Goal: Feedback & Contribution: Contribute content

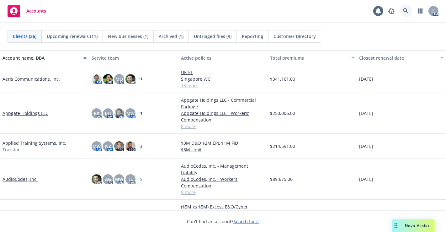
click at [407, 10] on icon at bounding box center [405, 10] width 5 height 5
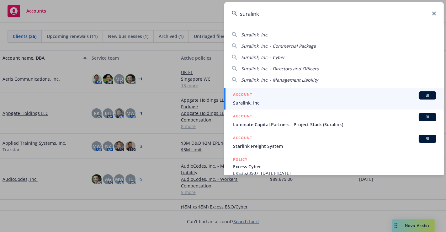
type input "suralink"
click at [357, 98] on div "ACCOUNT BI" at bounding box center [334, 95] width 203 height 8
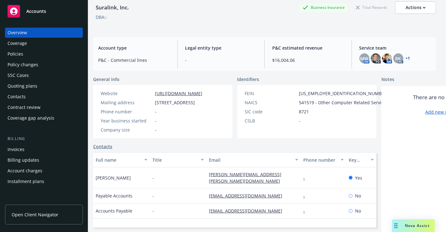
scroll to position [117, 3]
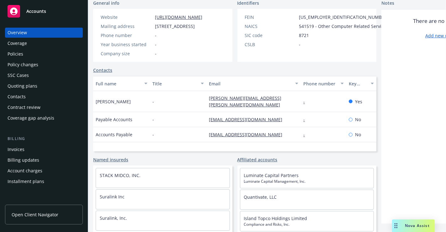
click at [27, 96] on div "Contacts" at bounding box center [44, 97] width 73 height 10
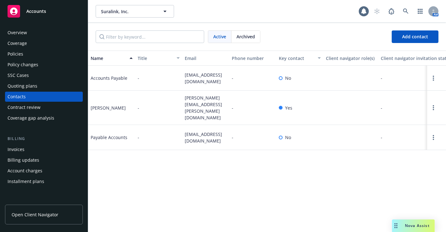
click at [19, 56] on div "Policies" at bounding box center [16, 54] width 16 height 10
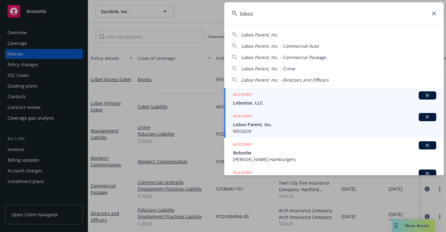
type input "lobos"
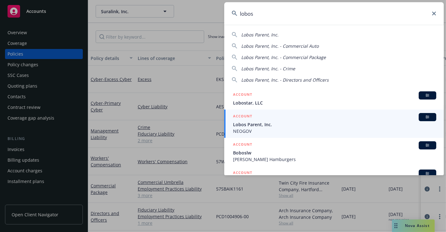
click at [270, 123] on span "Lobos Parent, Inc." at bounding box center [334, 124] width 203 height 7
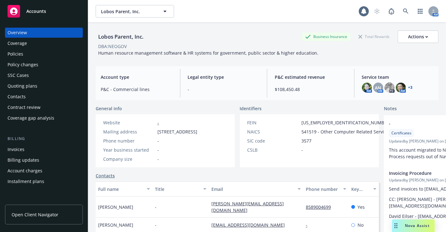
click at [8, 52] on div "Policies" at bounding box center [16, 54] width 16 height 10
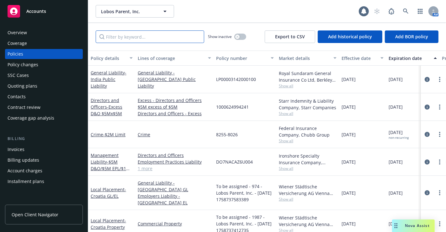
click at [130, 40] on input "Filter by keyword..." at bounding box center [150, 36] width 109 height 13
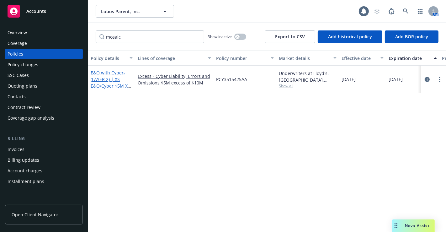
click at [104, 83] on span "- (LAYER 2) | XS E&O/Cyber $5M XS $10M" at bounding box center [111, 83] width 40 height 26
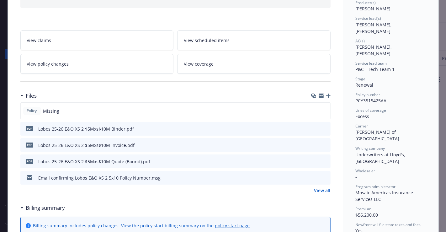
scroll to position [86, 0]
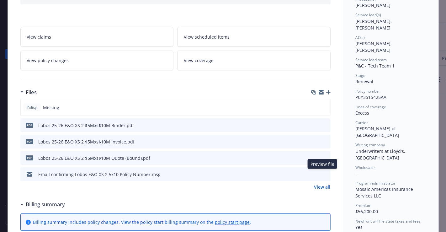
click at [323, 172] on icon "preview file" at bounding box center [325, 174] width 6 height 4
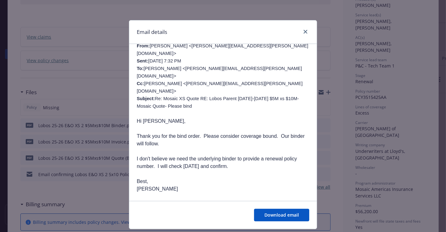
scroll to position [263, 0]
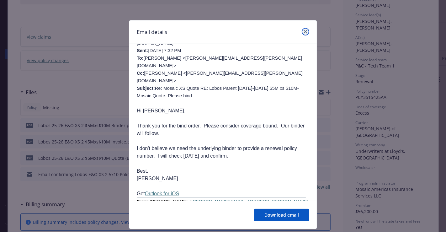
click at [304, 31] on icon "close" at bounding box center [306, 32] width 4 height 4
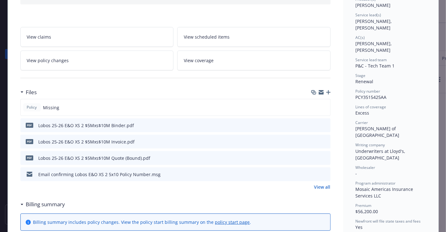
scroll to position [0, 0]
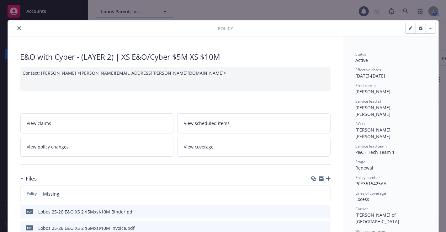
click at [17, 29] on icon "close" at bounding box center [19, 28] width 4 height 4
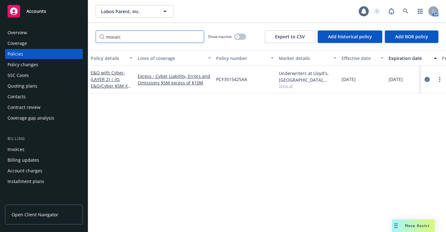
click at [135, 40] on input "mosaic" at bounding box center [150, 36] width 109 height 13
type input "m"
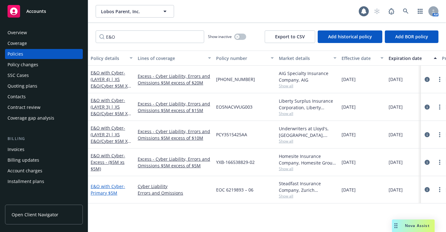
click at [113, 184] on link "E&O with Cyber - Primary $5M" at bounding box center [108, 189] width 35 height 13
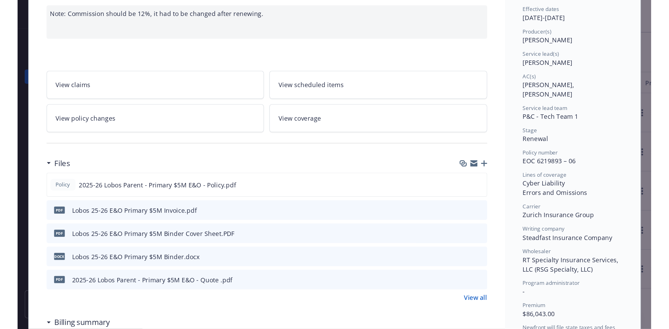
scroll to position [67, 0]
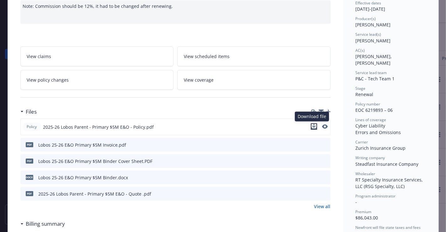
click at [312, 124] on icon "download file" at bounding box center [314, 126] width 5 height 5
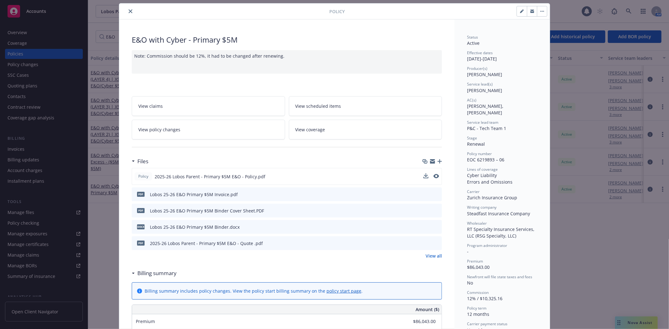
scroll to position [0, 0]
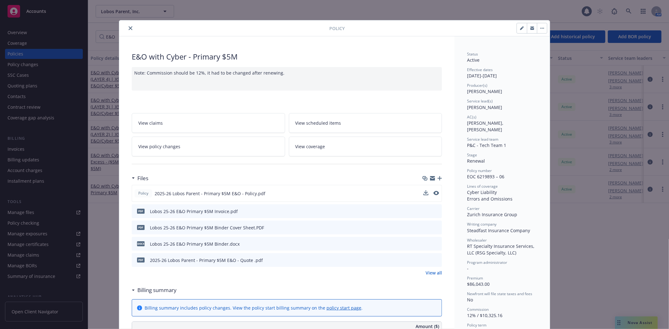
click at [127, 28] on button "close" at bounding box center [131, 28] width 8 height 8
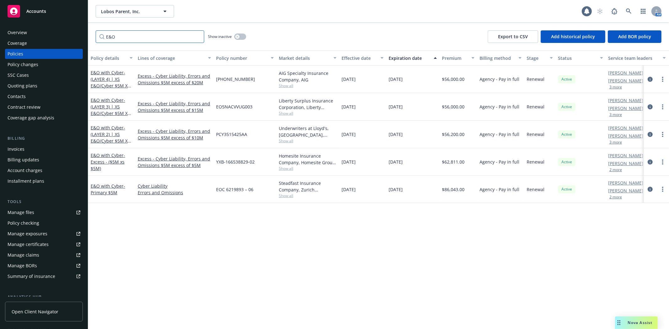
drag, startPoint x: 132, startPoint y: 42, endPoint x: 35, endPoint y: 40, distance: 96.6
click at [35, 40] on div "Accounts Overview Coverage Policies Policy changes SSC Cases Quoting plans Cont…" at bounding box center [334, 164] width 669 height 329
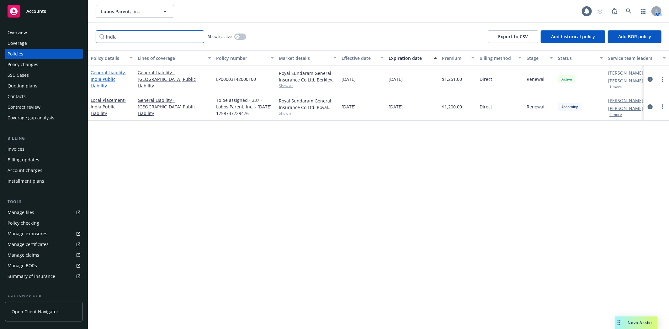
type input "india"
click at [126, 82] on span "- India Public Liability" at bounding box center [109, 79] width 36 height 19
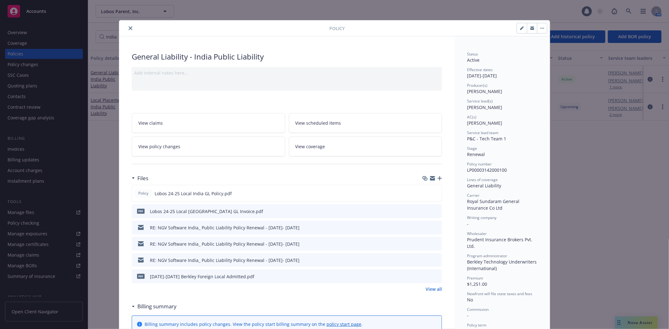
click at [439, 179] on icon "button" at bounding box center [440, 178] width 4 height 4
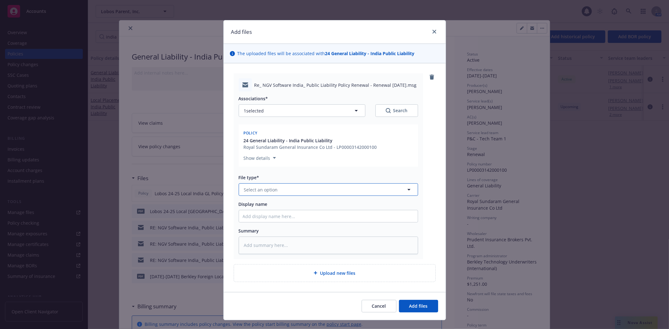
click at [265, 189] on span "Select an option" at bounding box center [261, 190] width 34 height 7
type input "email"
click at [279, 206] on div "Email" at bounding box center [328, 207] width 171 height 9
click at [261, 215] on input "Display name" at bounding box center [328, 216] width 179 height 12
click at [347, 219] on input "Display name" at bounding box center [328, 216] width 179 height 12
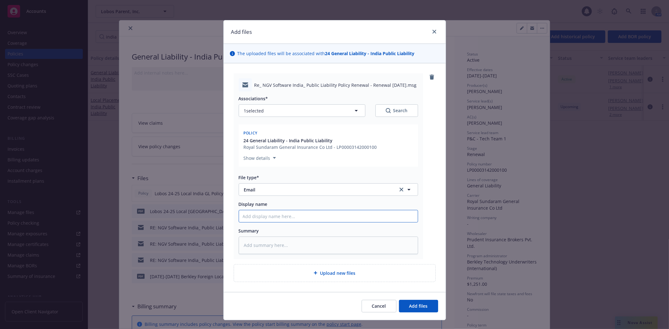
paste input "NGV Software India_ Public Liability Policy Renewal - Renewal [DATE]"
type textarea "x"
type input "NGV Software India_ Public Liability Policy Renewal - Renewal [DATE]"
click at [340, 190] on span "Email" at bounding box center [316, 190] width 145 height 7
type input "payment"
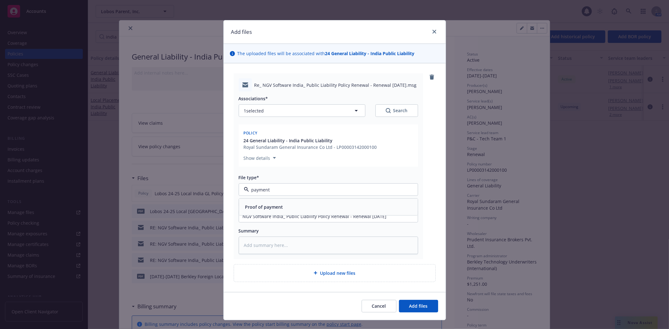
click at [317, 212] on div "Proof of payment" at bounding box center [328, 207] width 179 height 17
click at [239, 215] on input "NGV Software India_ Public Liability Policy Renewal - Renewal [DATE]" at bounding box center [328, 216] width 179 height 12
type textarea "x"
type input "ENGV Software India_ Public Liability Policy Renewal - Renewal [DATE]"
type textarea "x"
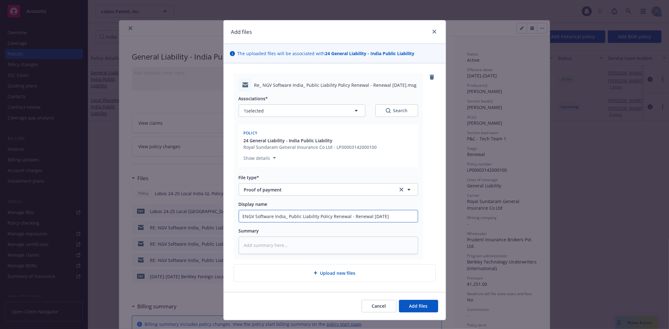
type input "EmNGV Software India_ Public Liability Policy Renewal - Renewal [DATE]"
type textarea "x"
type input "EmaNGV Software India_ Public Liability Policy [PERSON_NAME] [DATE]"
type textarea "x"
type input "EmaiNGV Software India_ Public Liability Policy [PERSON_NAME] [DATE]"
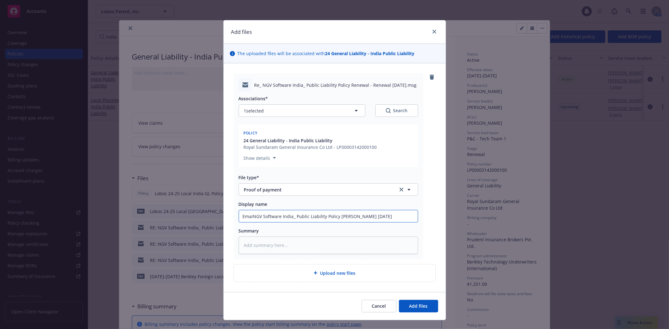
type textarea "x"
type input "EmailNGV Software India_ Public Liability Policy Renewal - Renewal [DATE]"
type textarea "x"
type input "Email NGV Software India_ Public Liability Policy Renewal - Renewal [DATE]"
type textarea "x"
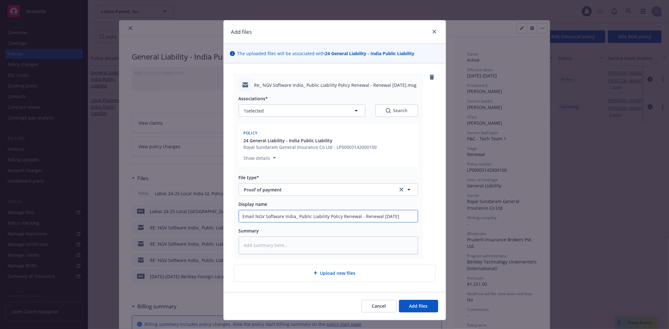
type input "Email fNGV Software India_ Public Liability Policy [PERSON_NAME] [DATE]"
type textarea "x"
type input "Email frNGV Software [GEOGRAPHIC_DATA] Public Liability Policy Renewal - Renewa…"
type textarea "x"
type input "Email froNGV Software India_ Public Liability Policy Renewal - Renewal [DATE]"
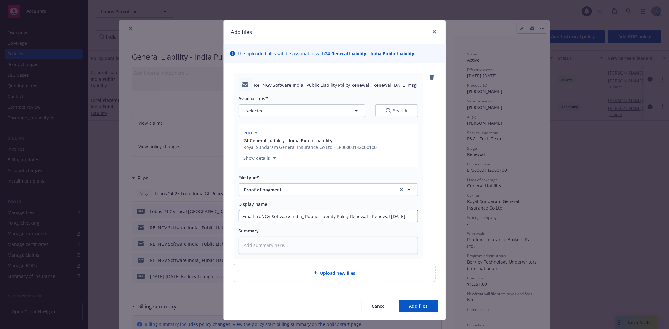
type textarea "x"
type input "Email fronNGV Software [GEOGRAPHIC_DATA] Public Liability Policy Renewal - Rene…"
type textarea "x"
type input "Email fron NGV Software India_ Public Liability Policy Renewal - Renewal [DATE]"
type textarea "x"
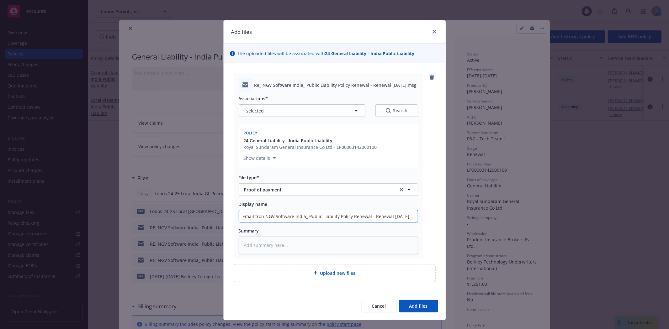
type input "Email fron INGV Software [GEOGRAPHIC_DATA] Public Liability Policy Renewal - Re…"
type textarea "x"
type input "Email fron InNGV Software [GEOGRAPHIC_DATA] Public Liability Policy Renewal - R…"
type textarea "x"
type input "Email fron InsNGV Software [GEOGRAPHIC_DATA] Public Liability Policy Renewal - …"
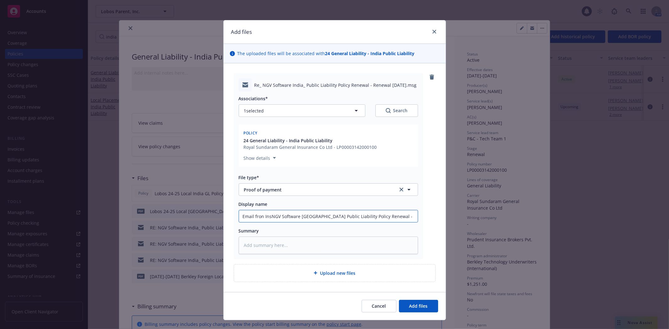
type textarea "x"
type input "Email fron InsuNGV Software [GEOGRAPHIC_DATA] Public Liability Policy Renewal -…"
type textarea "x"
type input "Email fron InsurNGV Software [GEOGRAPHIC_DATA] Public Liability Policy Renewal …"
type textarea "x"
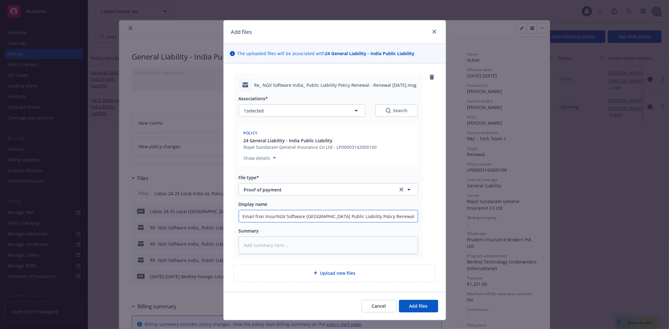
type input "Email fron InsureNGV Software [GEOGRAPHIC_DATA] Public Liability Policy Renewal…"
type textarea "x"
type input "Email fron InsuredNGV Software India_ Public Liability Policy Renewal - Renewal…"
type textarea "x"
type input "Email fron Insured NGV Software India_ Public Liability Policy Renewal - Renewa…"
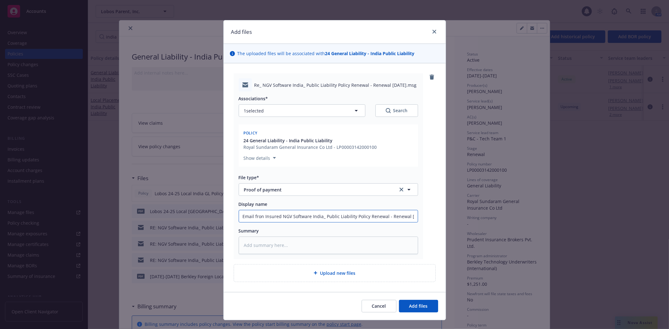
type textarea "x"
type input "Email fron InsuredNGV Software India_ Public Liability Policy Renewal - Renewal…"
type textarea "x"
type input "Email fron InsureNGV Software [GEOGRAPHIC_DATA] Public Liability Policy Renewal…"
type textarea "x"
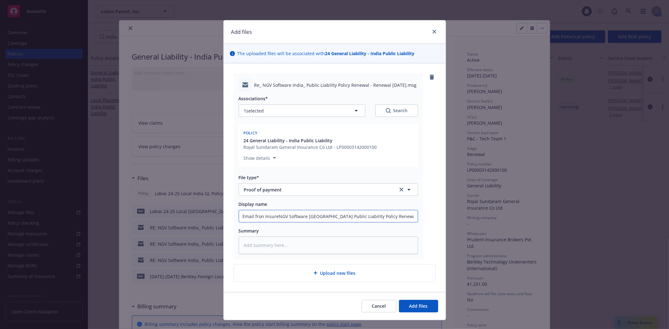
type input "Email fron InsurNGV Software [GEOGRAPHIC_DATA] Public Liability Policy Renewal …"
type textarea "x"
type input "Email fron InsuNGV Software [GEOGRAPHIC_DATA] Public Liability Policy Renewal -…"
type textarea "x"
type input "Email fron InsNGV Software [GEOGRAPHIC_DATA] Public Liability Policy Renewal - …"
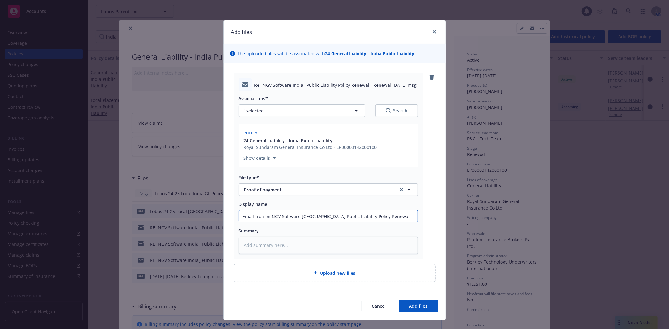
type textarea "x"
type input "Email fron InNGV Software [GEOGRAPHIC_DATA] Public Liability Policy Renewal - R…"
type textarea "x"
type input "Email fron INGV Software [GEOGRAPHIC_DATA] Public Liability Policy Renewal - Re…"
type textarea "x"
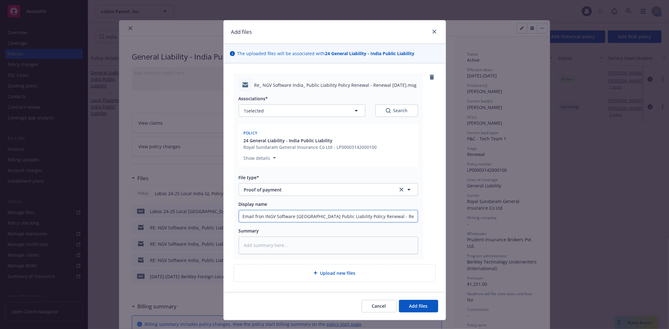
type input "Email fron NGV Software India_ Public Liability Policy Renewal - Renewal [DATE]"
type textarea "x"
type input "Email fronNGV Software [GEOGRAPHIC_DATA] Public Liability Policy Renewal - Rene…"
type textarea "x"
type input "Email froNGV Software India_ Public Liability Policy Renewal - Renewal [DATE]"
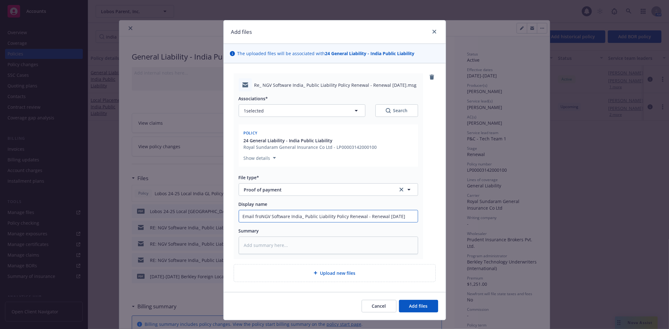
type textarea "x"
type input "Email fromNGV Software [GEOGRAPHIC_DATA] Public Liability Policy [PERSON_NAME] …"
type textarea "x"
type input "Email from NGV Software India_ Public Liability Policy Renewal - Renewal [DATE]"
type textarea "x"
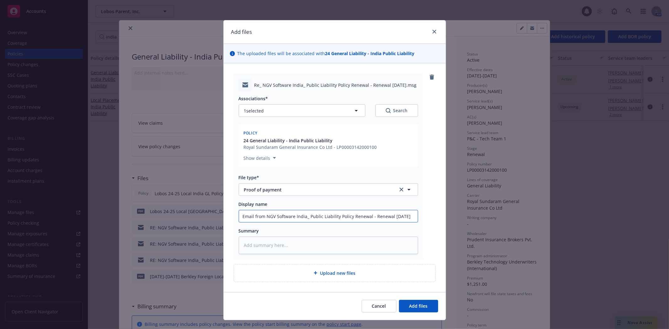
type input "Email from INGV Software India_ Public Liability Policy [PERSON_NAME] [DATE]"
type textarea "x"
type input "Email from InNGV Software India_ Public Liability Policy Renewal - Renewal [DAT…"
type textarea "x"
type input "Email from InsNGV Software [GEOGRAPHIC_DATA] Public Liability Policy Renewal - …"
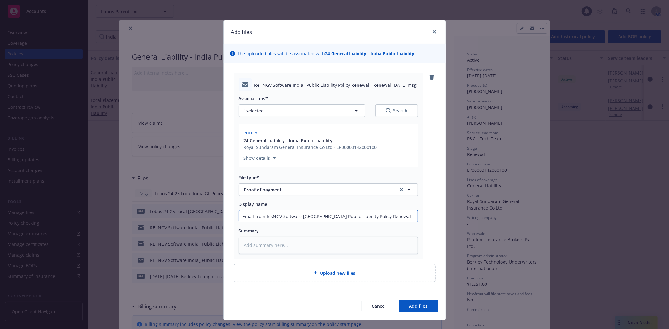
type textarea "x"
type input "Email from InsuNGV Software [GEOGRAPHIC_DATA] Public Liability Policy Renewal -…"
type textarea "x"
type input "Email from InsurNGV Software [GEOGRAPHIC_DATA] Public Liability Policy Renewal …"
type textarea "x"
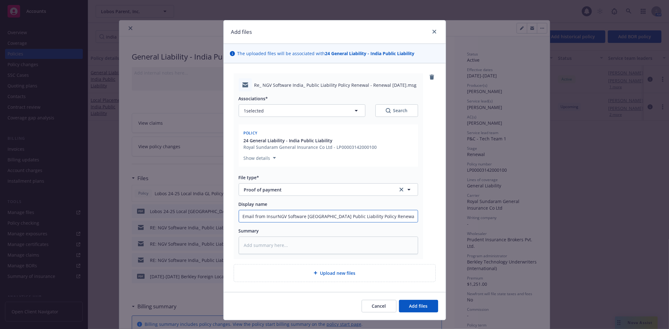
type input "Email from InsureNGV Software [GEOGRAPHIC_DATA] Public Liability Policy Renewal…"
type textarea "x"
type input "Email from InsuredNGV Software India_ Public Liability Policy Renewal - Renewal…"
type textarea "x"
type input "Email from Insured-NGV Software India_ Public Liability Policy Renewal - Renewa…"
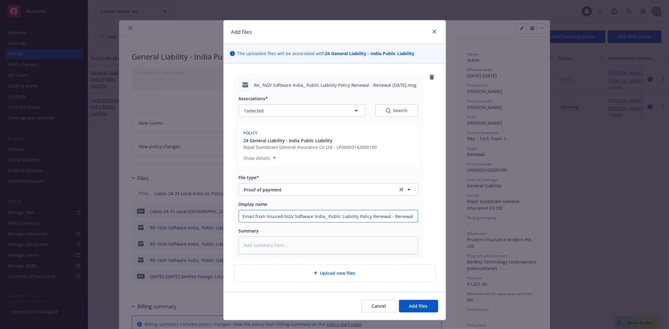
type textarea "x"
type input "Email from Insured- NGV Software India_ Public Liability Policy Renewal - Renew…"
click at [426, 232] on button "Add files" at bounding box center [418, 306] width 39 height 13
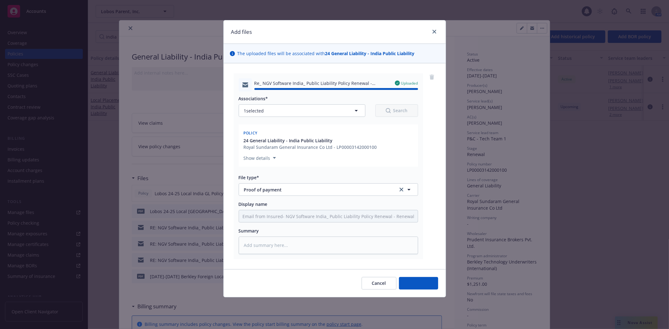
type textarea "x"
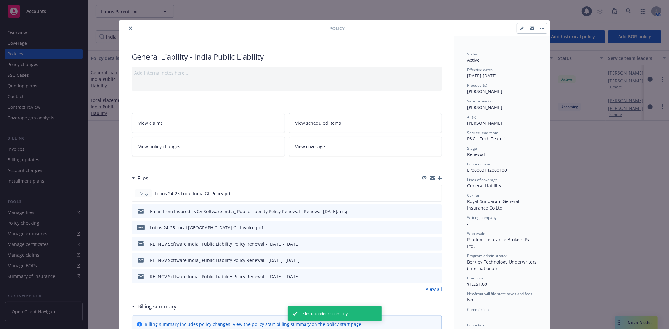
click at [129, 28] on icon "close" at bounding box center [131, 28] width 4 height 4
